Goal: Entertainment & Leisure: Consume media (video, audio)

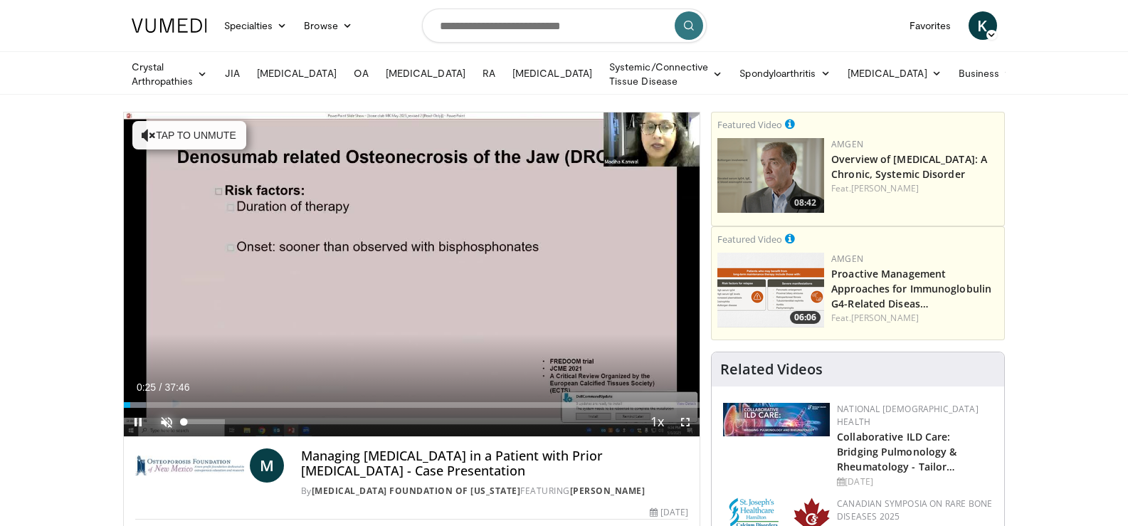
click at [169, 417] on span "Video Player" at bounding box center [166, 422] width 28 height 28
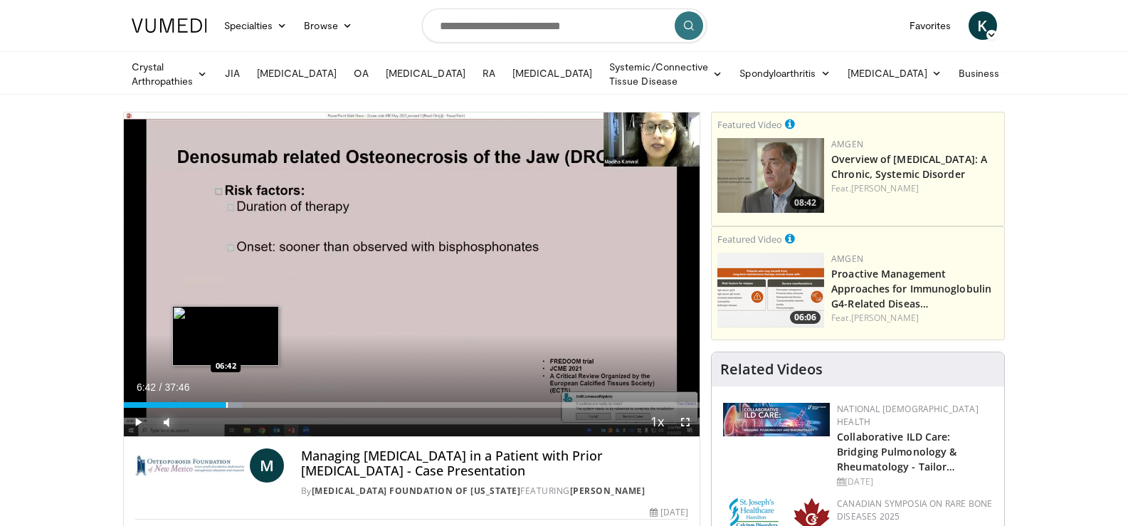
drag, startPoint x: 147, startPoint y: 399, endPoint x: 226, endPoint y: 403, distance: 79.1
click at [226, 403] on div "Progress Bar" at bounding box center [226, 405] width 1 height 6
click at [140, 419] on span "Video Player" at bounding box center [138, 422] width 28 height 28
click at [137, 419] on span "Video Player" at bounding box center [138, 422] width 28 height 28
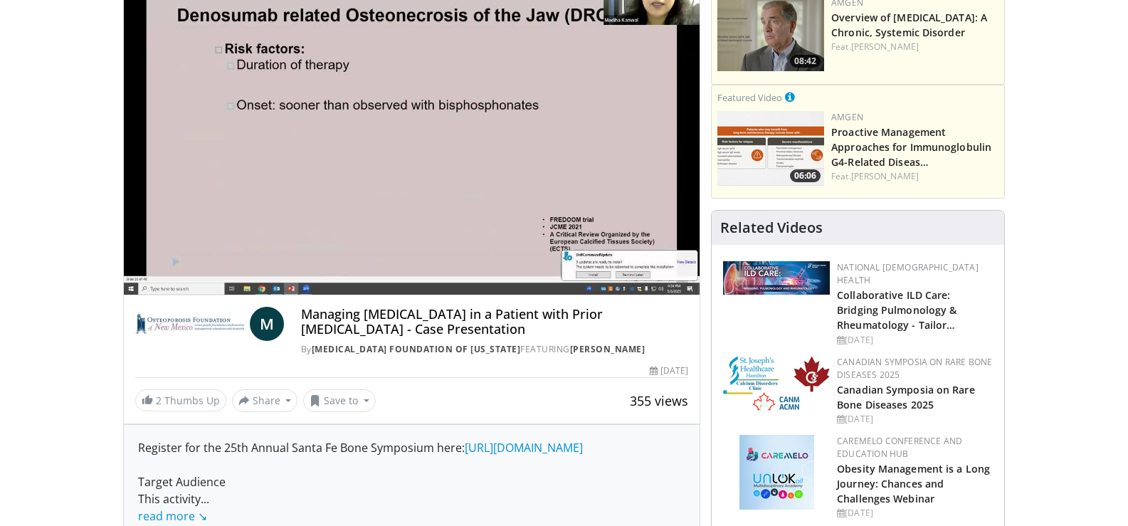
scroll to position [160, 0]
